Goal: Task Accomplishment & Management: Manage account settings

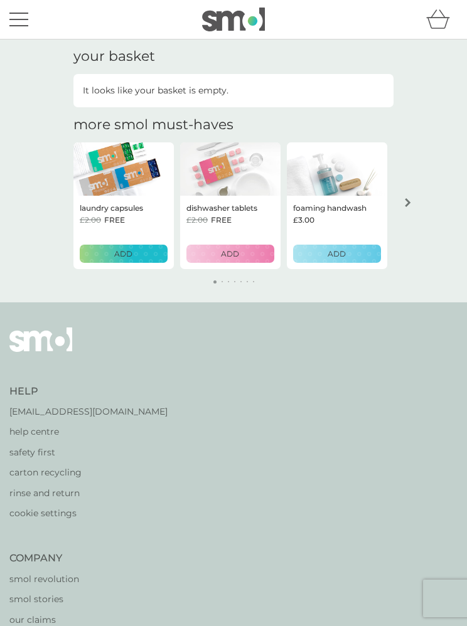
click at [13, 13] on div "menu" at bounding box center [18, 14] width 19 height 2
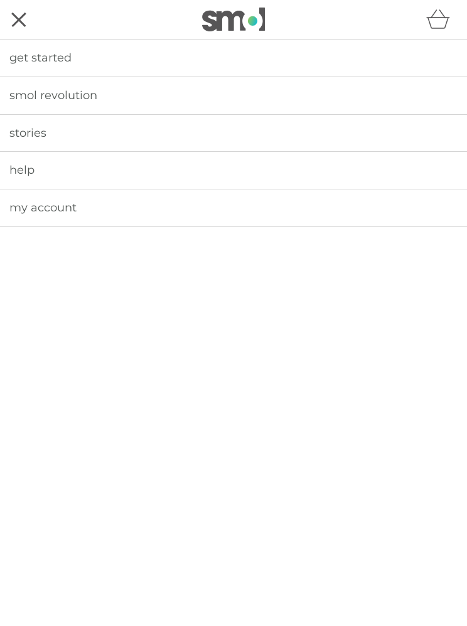
click at [87, 206] on link "my account" at bounding box center [233, 207] width 467 height 37
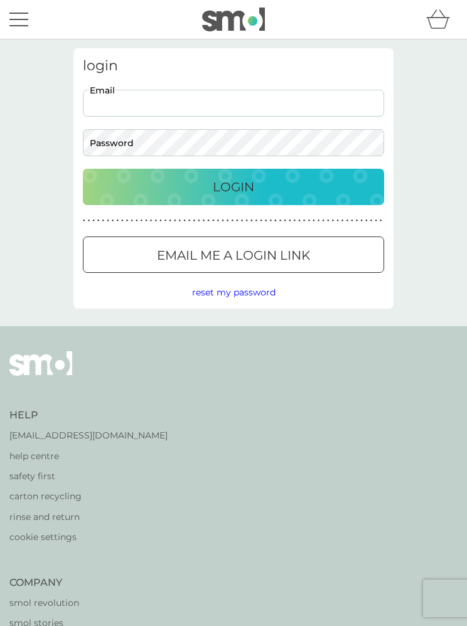
click at [247, 102] on input "Email" at bounding box center [233, 103] width 301 height 27
type input "[EMAIL_ADDRESS][DOMAIN_NAME]"
click at [233, 187] on button "Login" at bounding box center [233, 187] width 301 height 36
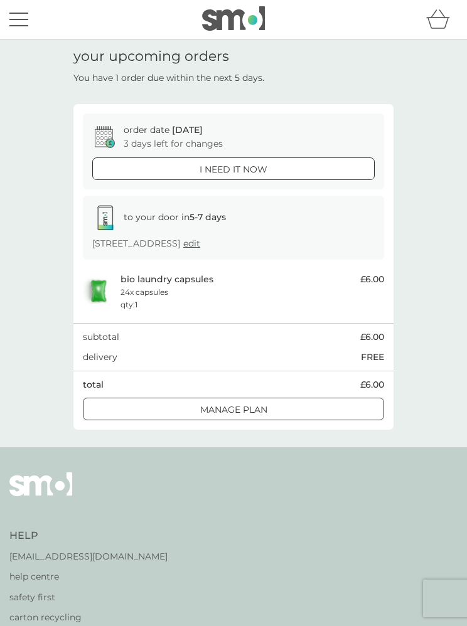
click at [264, 410] on p "Manage plan" at bounding box center [233, 410] width 67 height 14
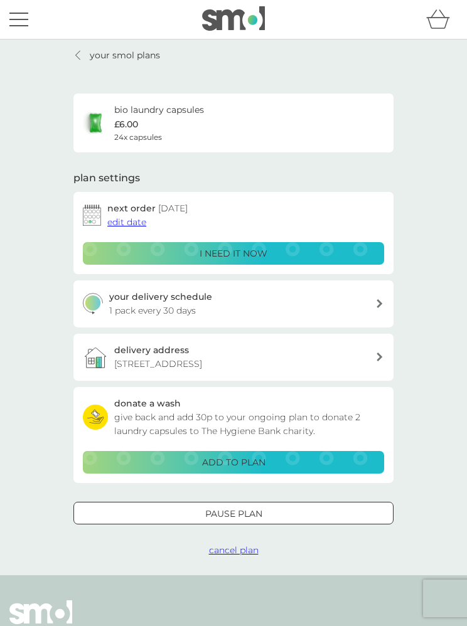
click at [139, 220] on span "edit date" at bounding box center [126, 221] width 39 height 11
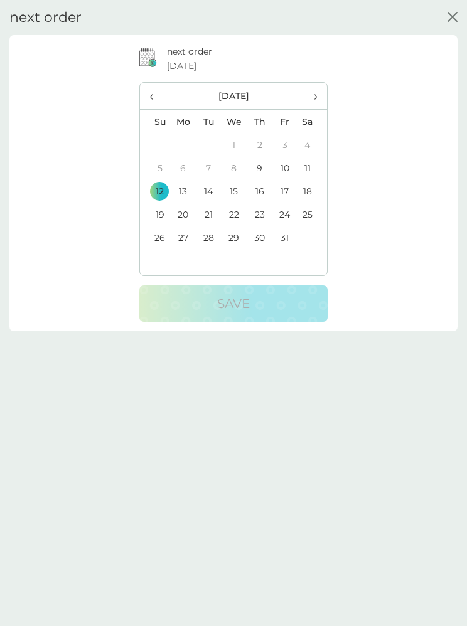
click at [262, 174] on td "9" at bounding box center [259, 167] width 25 height 23
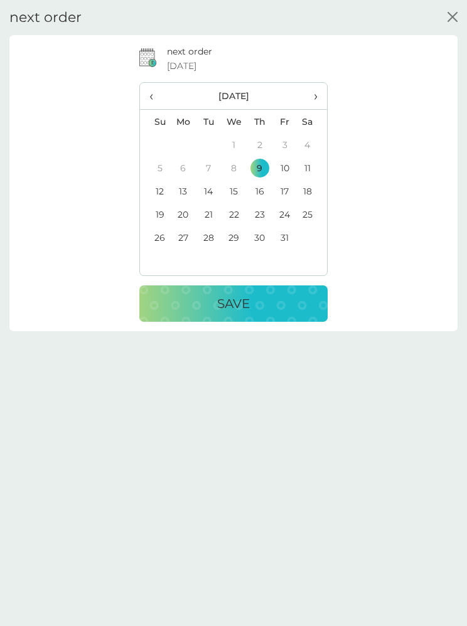
click at [263, 295] on div "Save" at bounding box center [233, 304] width 163 height 20
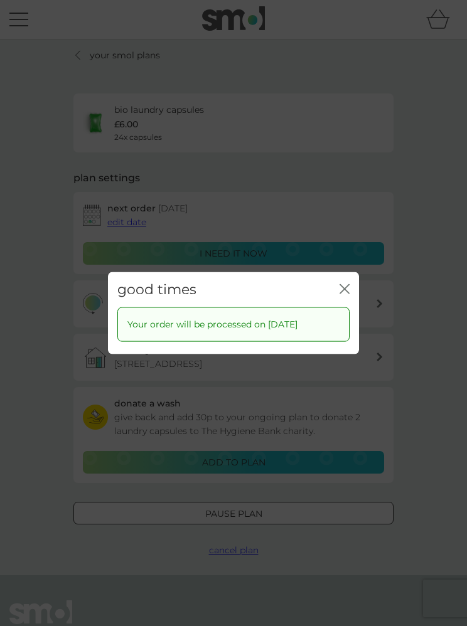
click at [346, 284] on icon "close" at bounding box center [344, 289] width 10 height 10
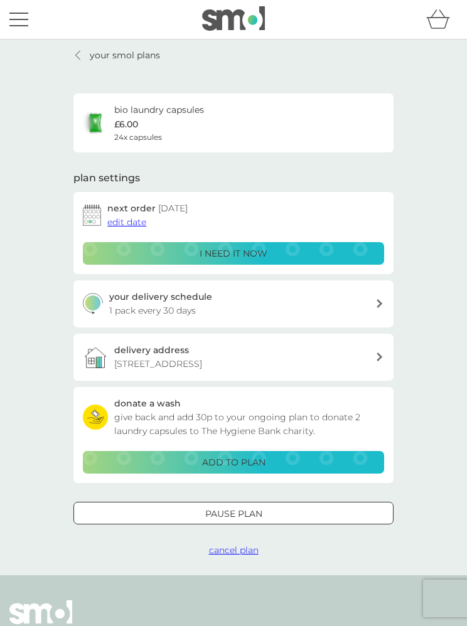
click at [80, 52] on div at bounding box center [78, 55] width 9 height 10
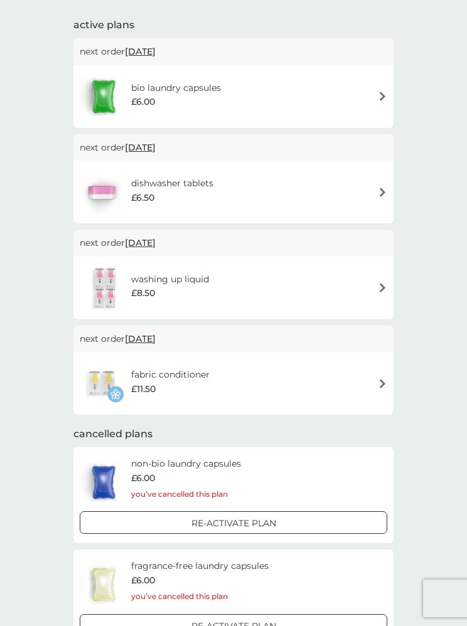
scroll to position [190, 0]
